Goal: Task Accomplishment & Management: Use online tool/utility

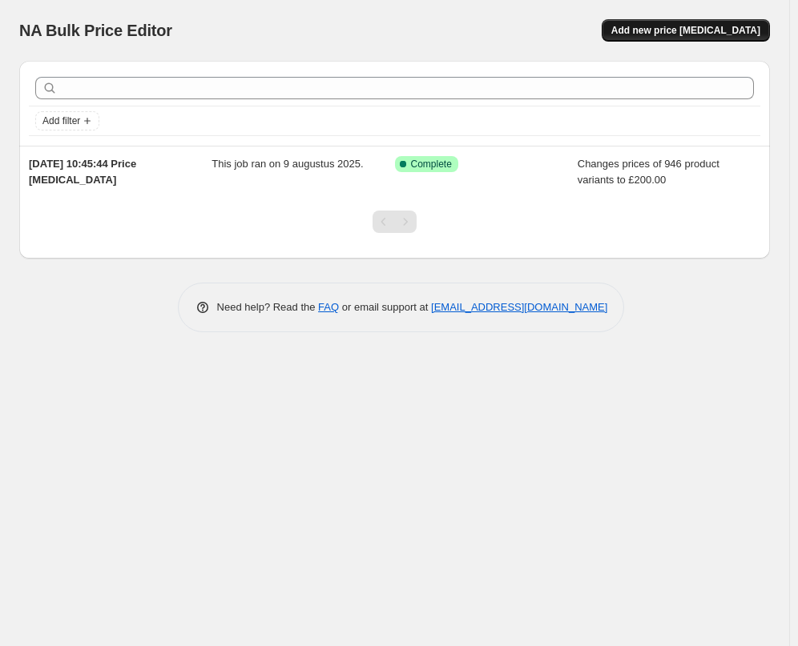
click at [704, 22] on button "Add new price [MEDICAL_DATA]" at bounding box center [686, 30] width 168 height 22
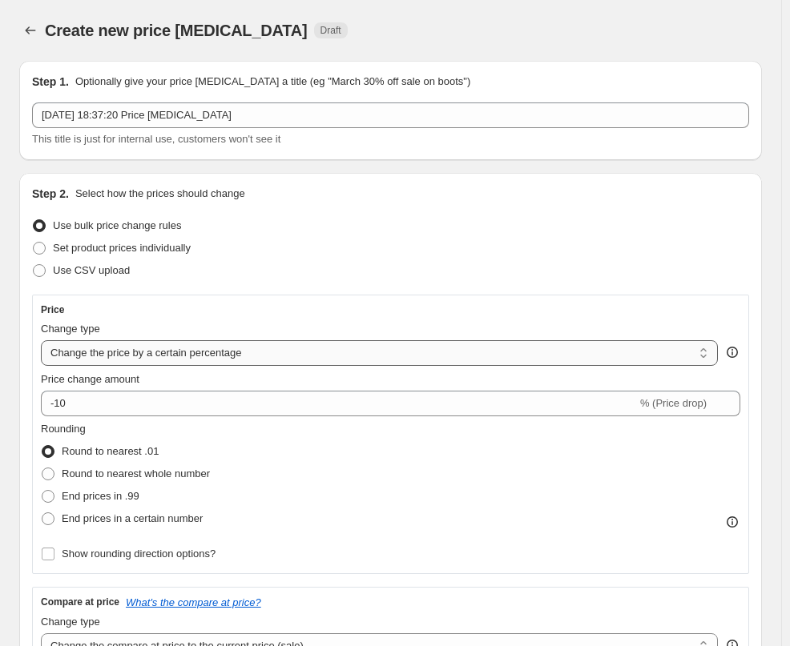
click at [127, 355] on select "Change the price to a certain amount Change the price by a certain amount Chang…" at bounding box center [379, 353] width 677 height 26
select select "to"
click at [41, 340] on select "Change the price to a certain amount Change the price by a certain amount Chang…" at bounding box center [379, 353] width 677 height 26
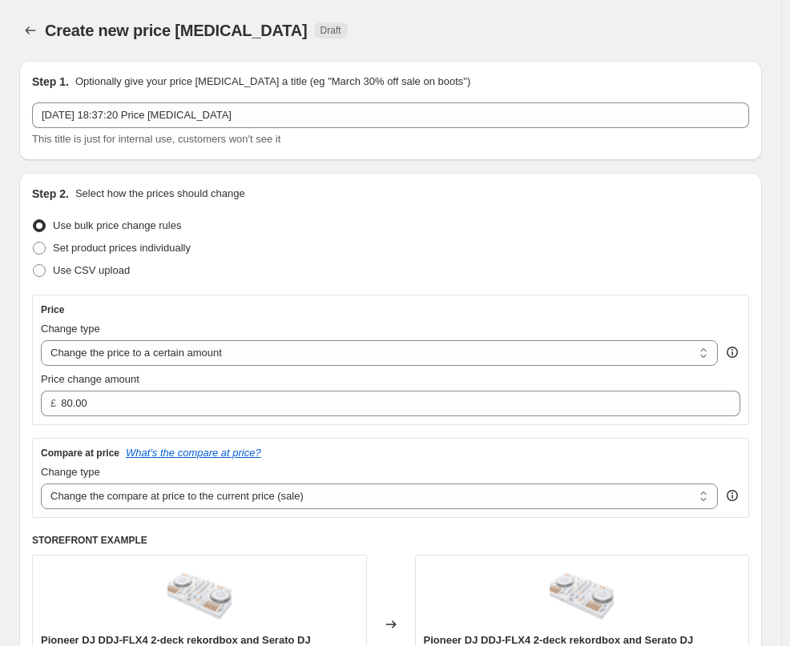
click at [110, 416] on div "Price Change type Change the price to a certain amount Change the price by a ce…" at bounding box center [390, 360] width 717 height 131
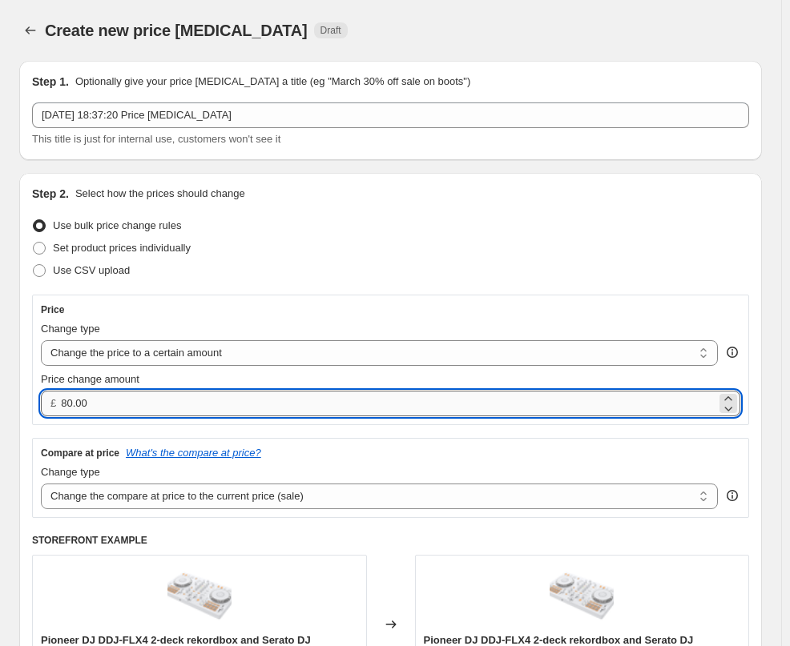
click at [111, 405] on input "80.00" at bounding box center [388, 404] width 655 height 26
type input "119.96"
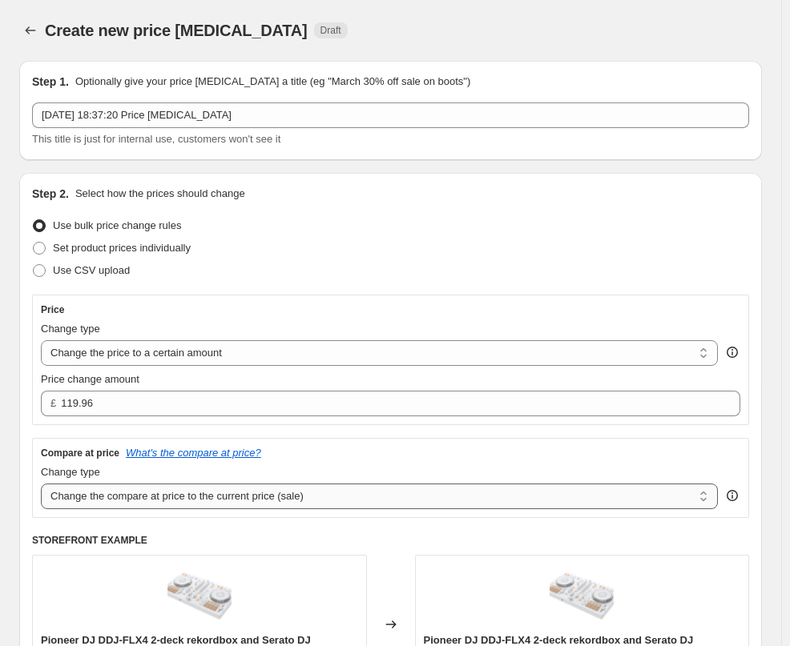
click at [267, 494] on select "Change the compare at price to the current price (sale) Change the compare at p…" at bounding box center [379, 497] width 677 height 26
select select "remove"
click at [41, 484] on select "Change the compare at price to the current price (sale) Change the compare at p…" at bounding box center [379, 497] width 677 height 26
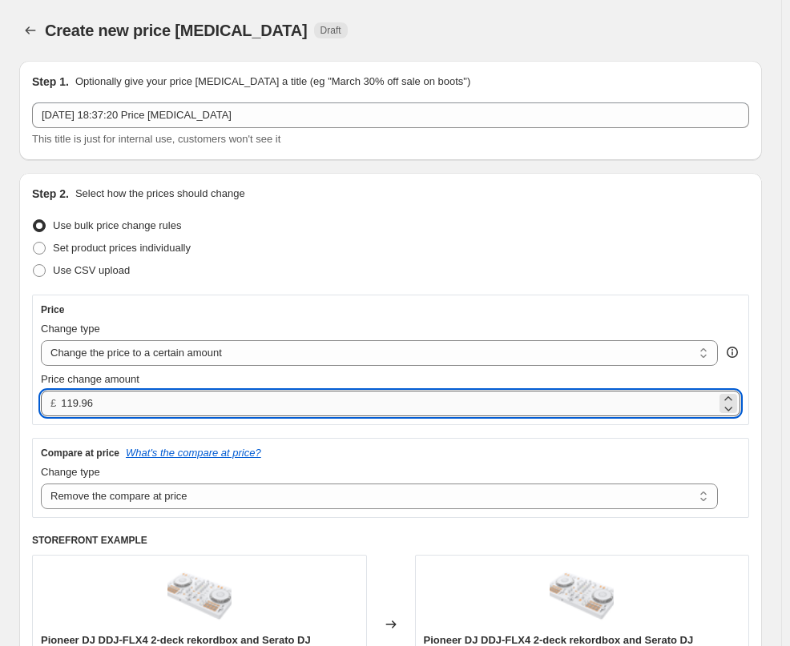
click at [111, 400] on input "119.96" at bounding box center [388, 404] width 655 height 26
click at [112, 403] on input "119.96" at bounding box center [388, 404] width 655 height 26
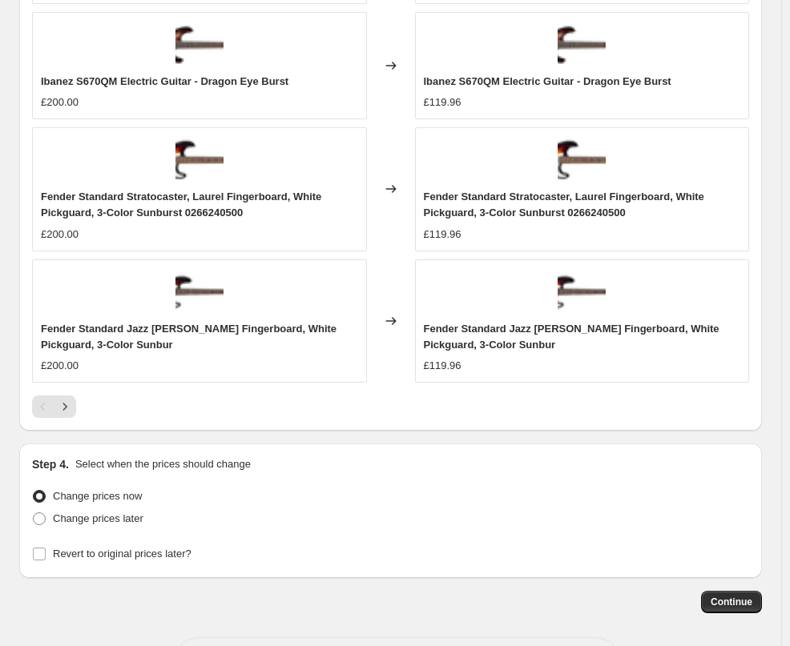
scroll to position [1293, 0]
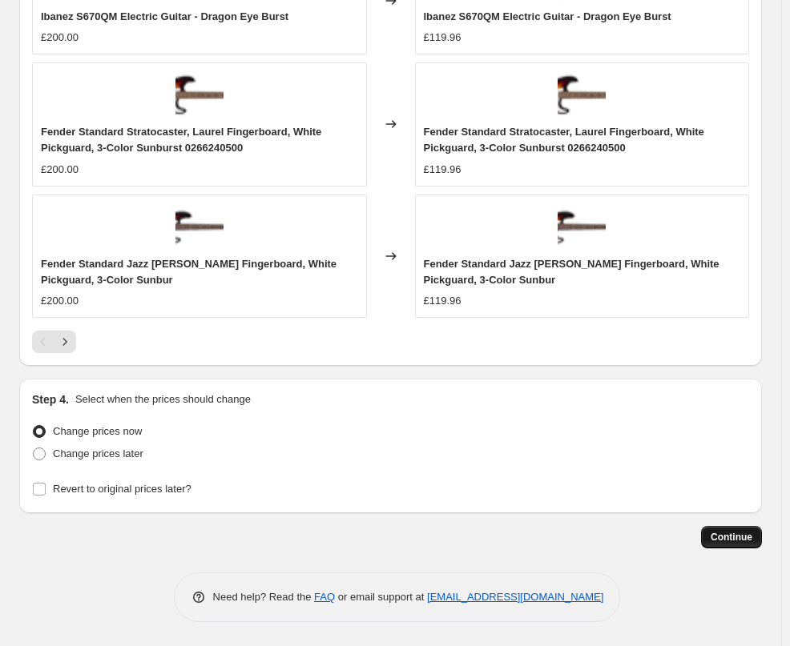
type input "120.00"
click at [740, 537] on span "Continue" at bounding box center [731, 537] width 42 height 13
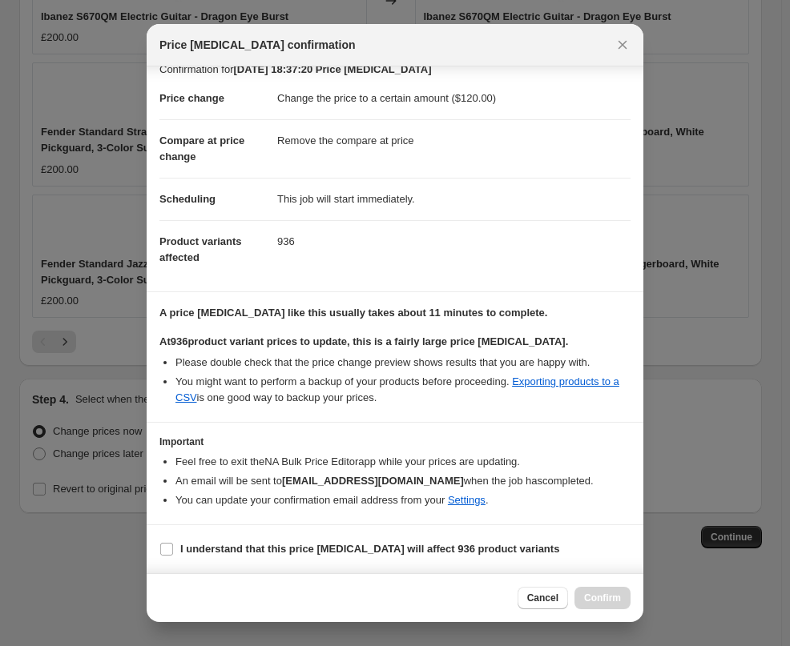
scroll to position [50, 0]
click at [166, 551] on input "I understand that this price [MEDICAL_DATA] will affect 936 product variants" at bounding box center [166, 549] width 13 height 13
checkbox input "true"
click at [606, 586] on div "Cancel Confirm" at bounding box center [395, 597] width 497 height 49
click at [606, 596] on span "Confirm" at bounding box center [602, 598] width 37 height 13
